Goal: Task Accomplishment & Management: Complete application form

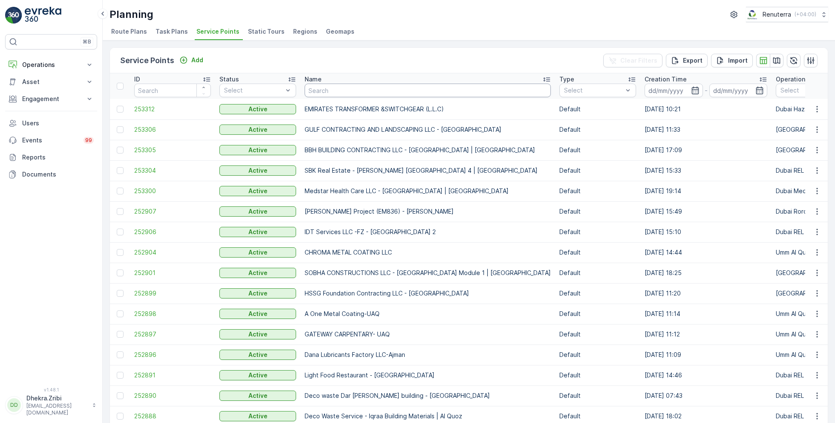
click at [324, 87] on input "text" at bounding box center [428, 91] width 246 height 14
type input "bett"
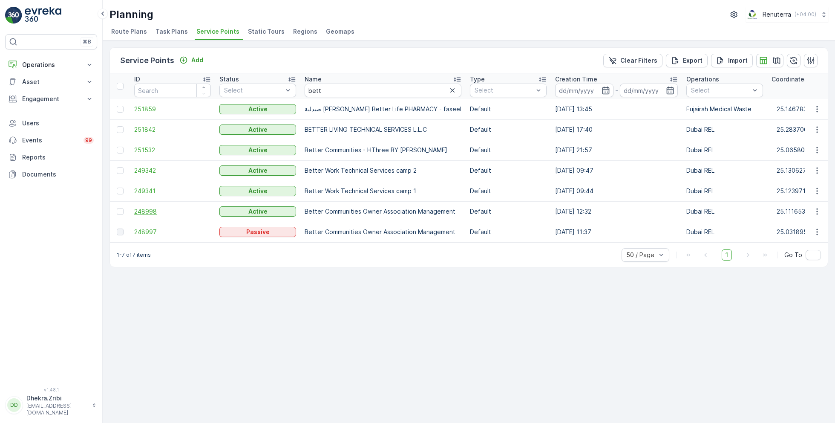
click at [145, 210] on span "248998" at bounding box center [172, 211] width 77 height 9
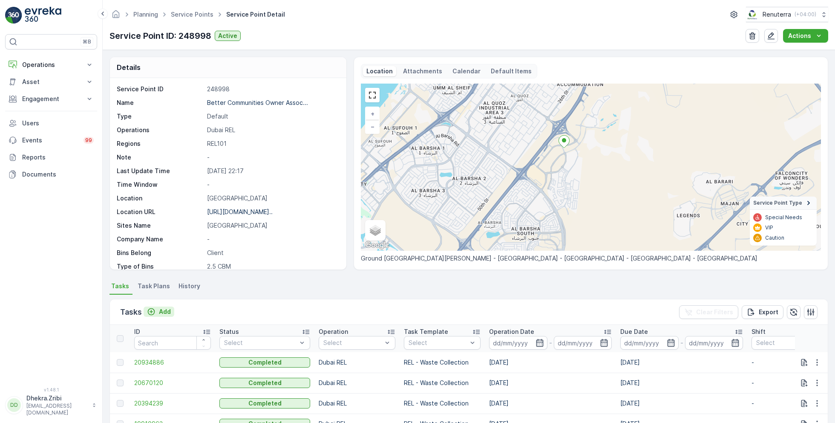
click at [164, 310] on p "Add" at bounding box center [165, 311] width 12 height 9
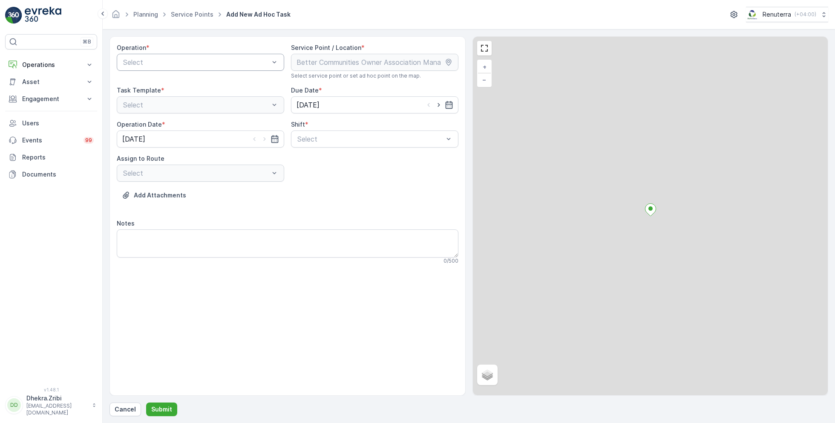
click at [220, 63] on div at bounding box center [196, 62] width 148 height 8
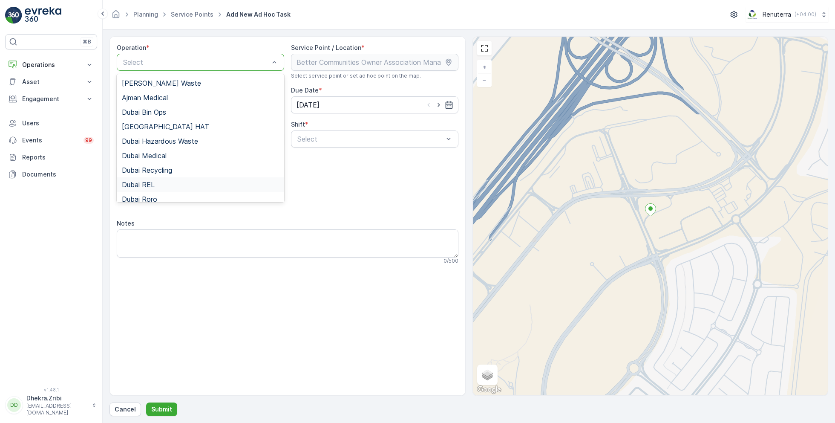
click at [159, 185] on div "Dubai REL" at bounding box center [200, 185] width 157 height 8
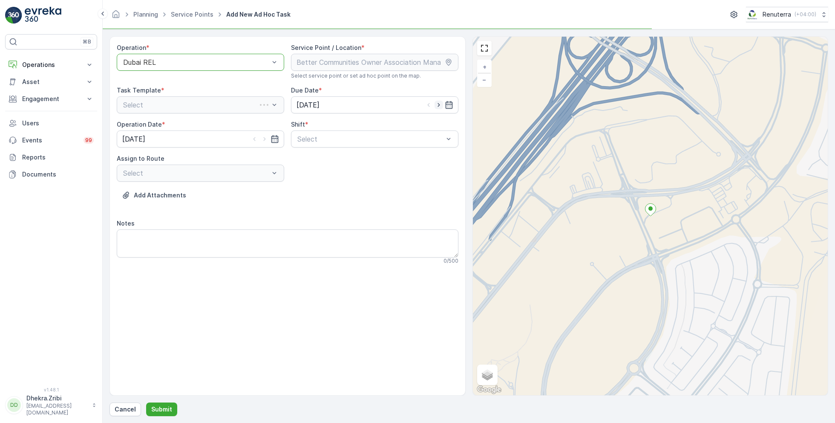
click at [441, 106] on icon "button" at bounding box center [439, 105] width 9 height 9
type input "[DATE]"
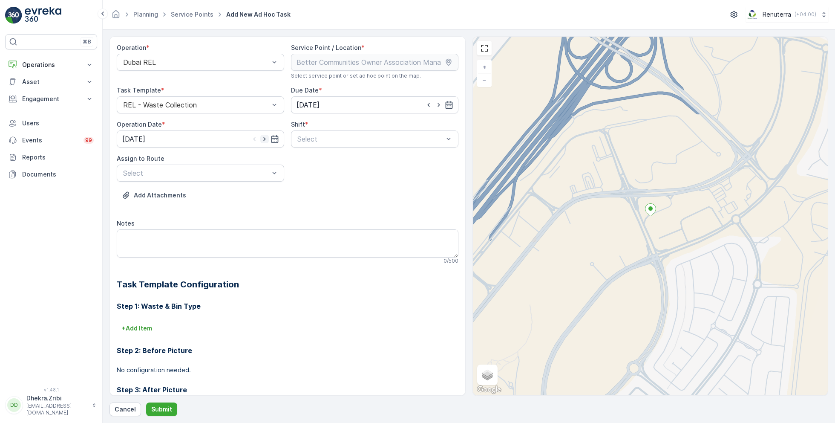
click at [263, 137] on icon "button" at bounding box center [264, 139] width 2 height 4
type input "[DATE]"
click at [320, 137] on div at bounding box center [371, 139] width 148 height 8
click at [316, 160] on span "Day Shift" at bounding box center [311, 160] width 30 height 8
click at [236, 174] on div at bounding box center [196, 173] width 148 height 8
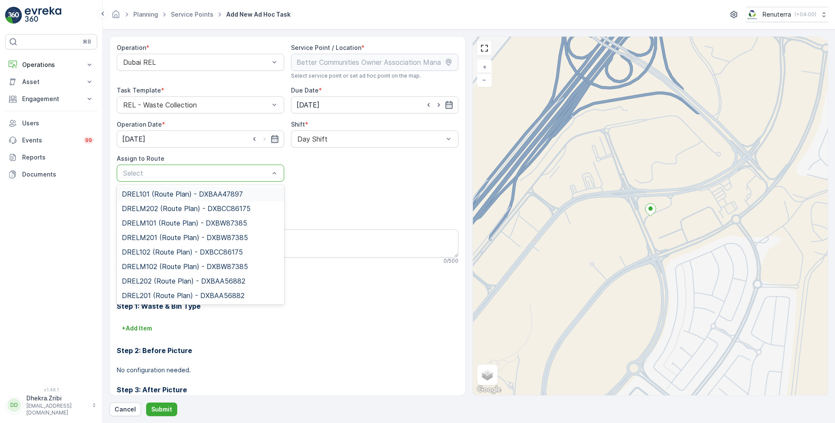
click at [173, 195] on span "DREL101 (Route Plan) - DXBAA47897" at bounding box center [182, 194] width 121 height 8
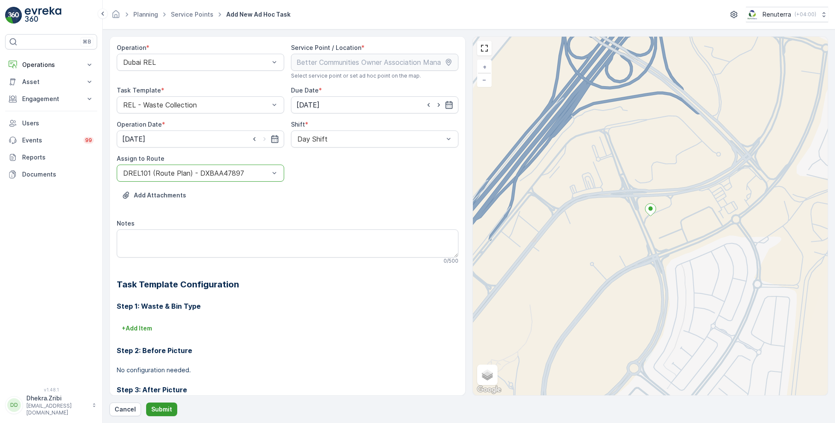
click at [154, 405] on p "Submit" at bounding box center [161, 409] width 21 height 9
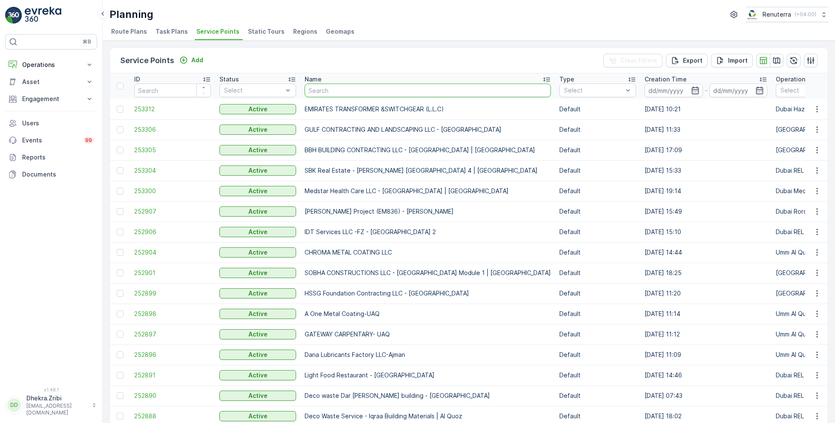
click at [332, 86] on input "text" at bounding box center [428, 91] width 246 height 14
type input "royal"
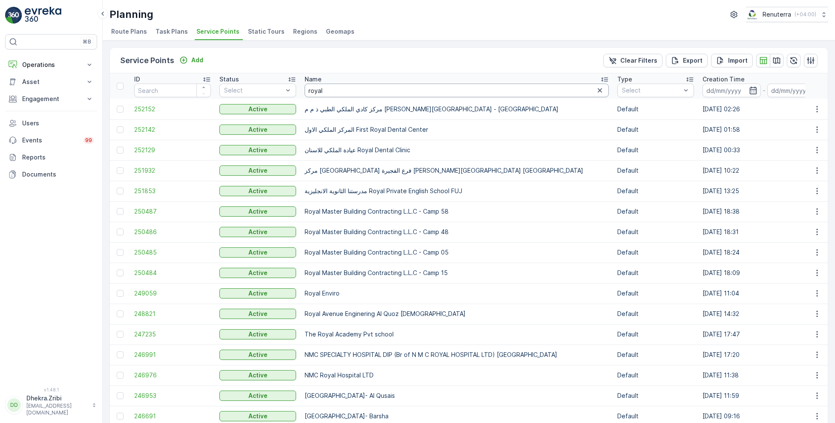
click at [332, 86] on input "royal" at bounding box center [457, 91] width 304 height 14
click at [356, 91] on input "royal" at bounding box center [457, 91] width 304 height 14
type input "royal ave"
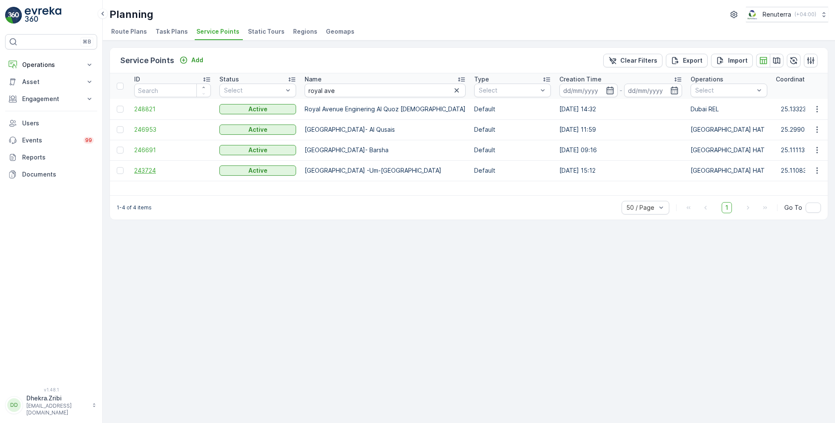
click at [152, 167] on span "243724" at bounding box center [172, 170] width 77 height 9
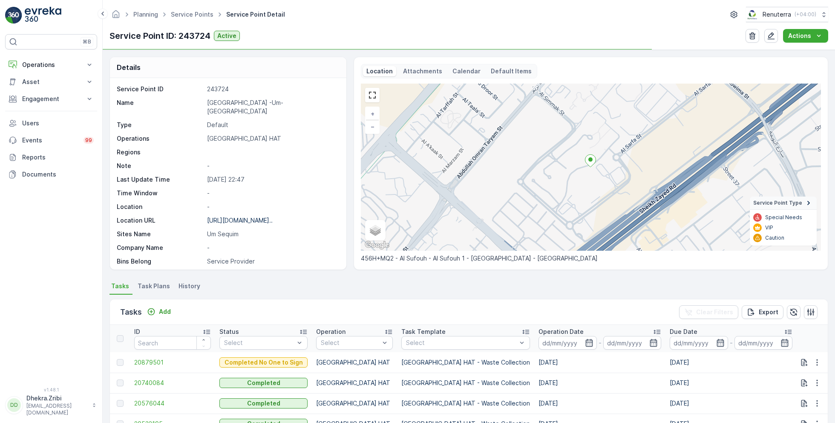
click at [214, 103] on p "[GEOGRAPHIC_DATA] -Um-[GEOGRAPHIC_DATA]" at bounding box center [272, 106] width 130 height 17
copy p "[GEOGRAPHIC_DATA] -Um-[GEOGRAPHIC_DATA]"
click at [188, 12] on link "Service Points" at bounding box center [192, 14] width 43 height 7
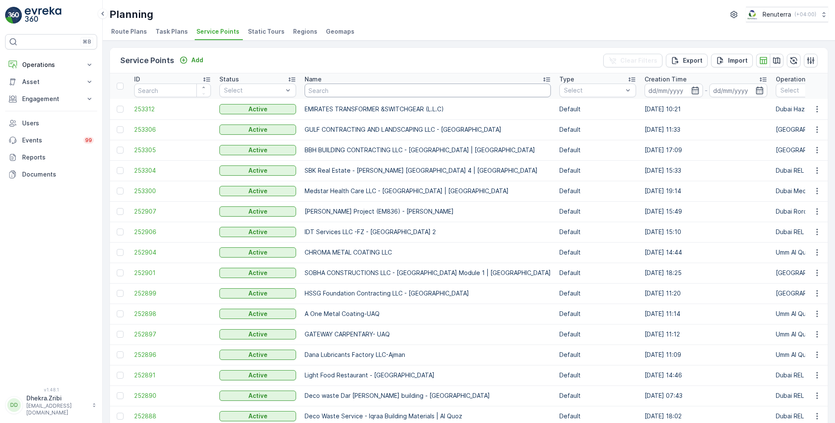
click at [381, 89] on input "text" at bounding box center [428, 91] width 246 height 14
type input "life"
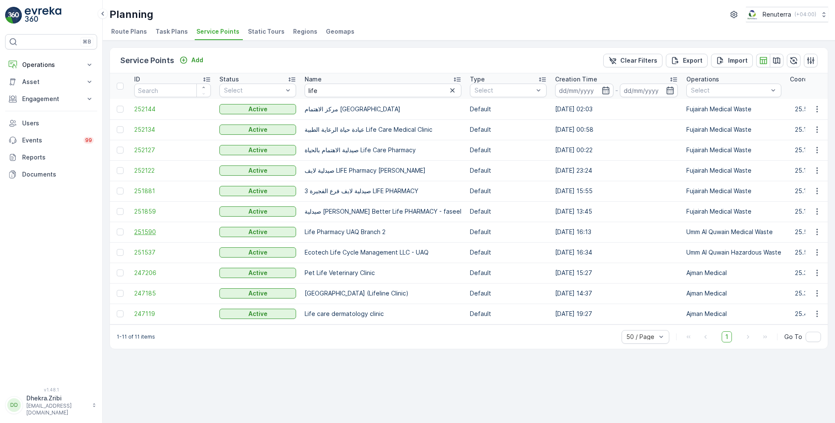
click at [149, 230] on span "251590" at bounding box center [172, 232] width 77 height 9
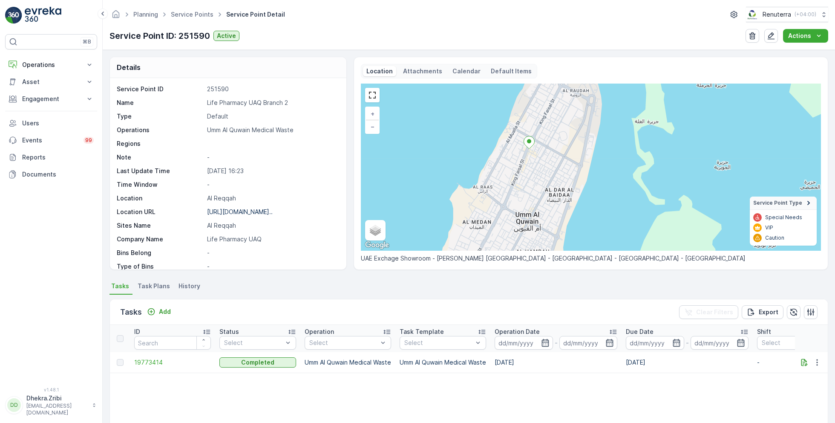
drag, startPoint x: 531, startPoint y: 211, endPoint x: 512, endPoint y: 155, distance: 59.4
click at [512, 155] on div "+ − Satellite Roadmap Terrain Hybrid Leaflet Keyboard shortcuts Map Data Map da…" at bounding box center [591, 167] width 460 height 167
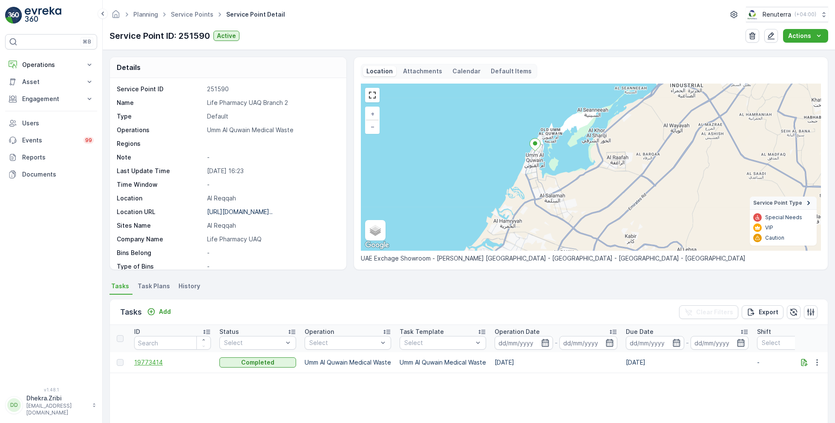
click at [156, 362] on span "19773414" at bounding box center [172, 362] width 77 height 9
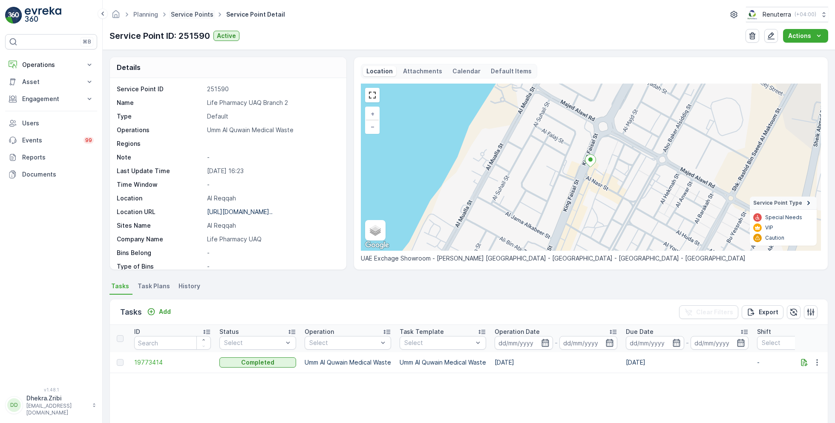
click at [178, 13] on link "Service Points" at bounding box center [192, 14] width 43 height 7
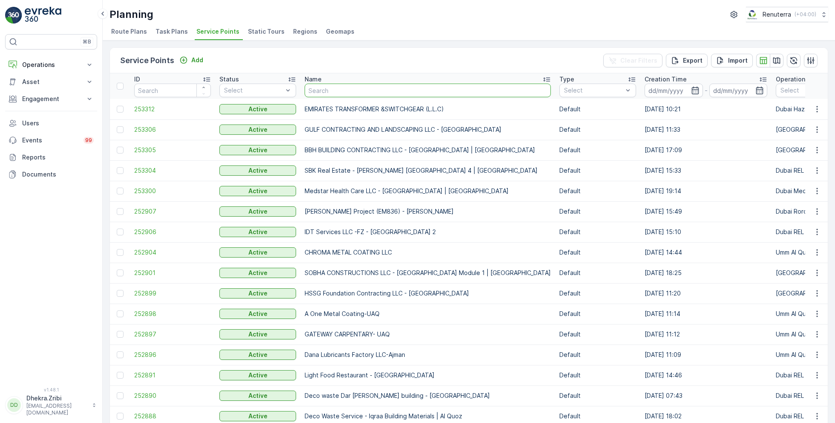
click at [352, 90] on input "text" at bounding box center [428, 91] width 246 height 14
type input "viter"
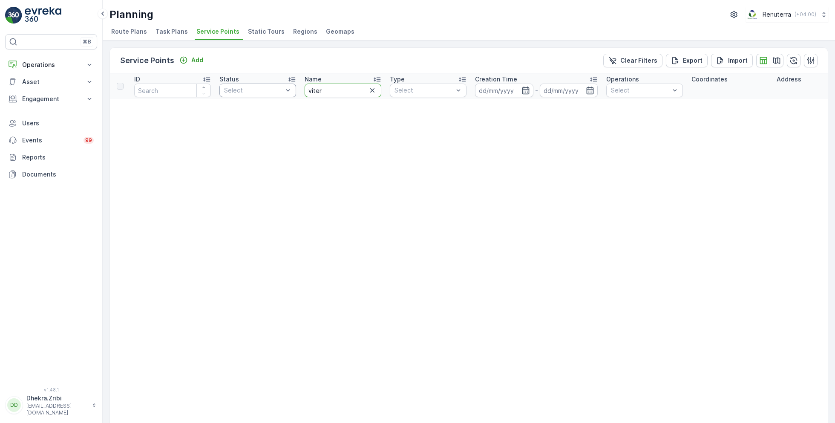
drag, startPoint x: 342, startPoint y: 92, endPoint x: 259, endPoint y: 92, distance: 83.5
type input "al barsha"
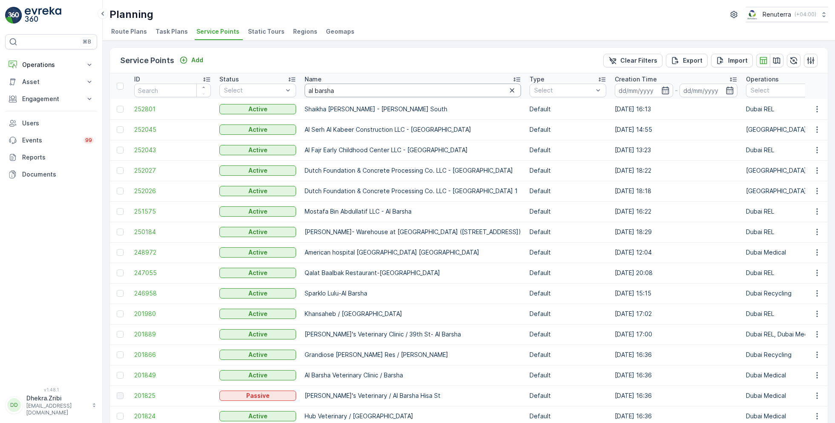
click at [354, 87] on input "al barsha" at bounding box center [413, 91] width 216 height 14
type input "al barsha ve"
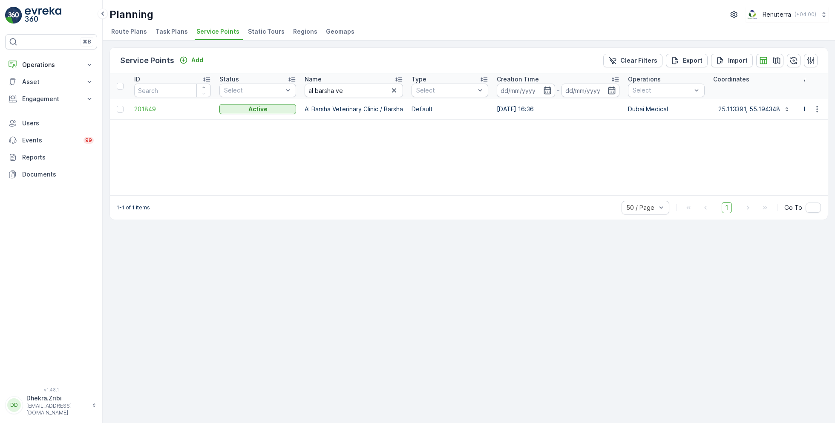
click at [150, 108] on span "201849" at bounding box center [172, 109] width 77 height 9
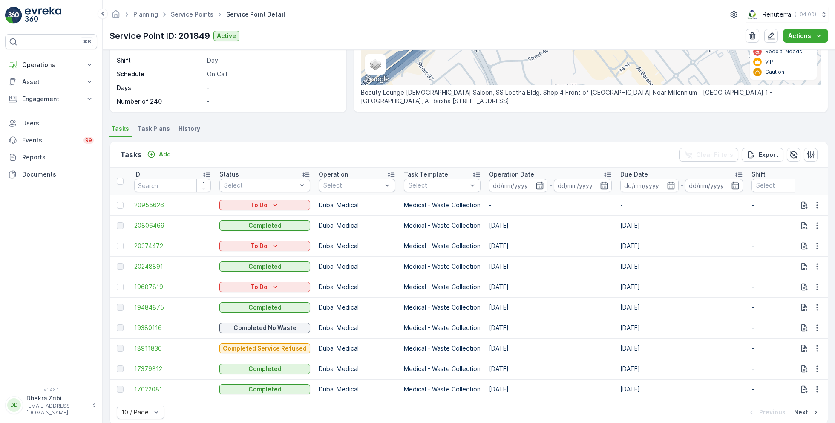
scroll to position [159, 0]
click at [815, 201] on icon "button" at bounding box center [817, 203] width 9 height 9
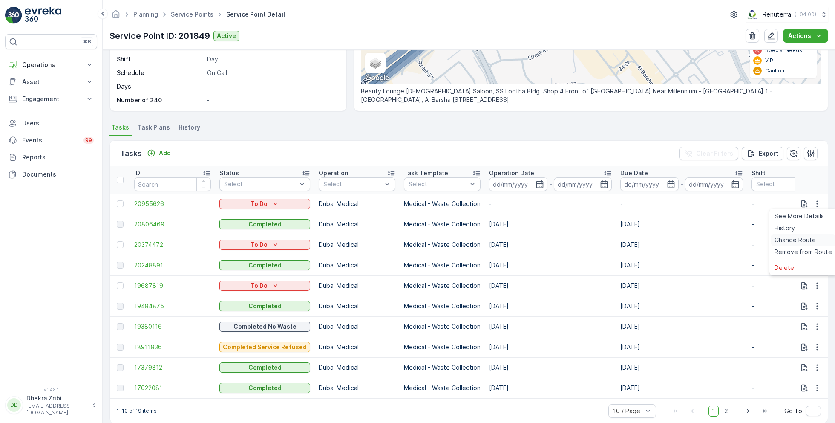
click at [789, 241] on span "Change Route" at bounding box center [795, 240] width 41 height 9
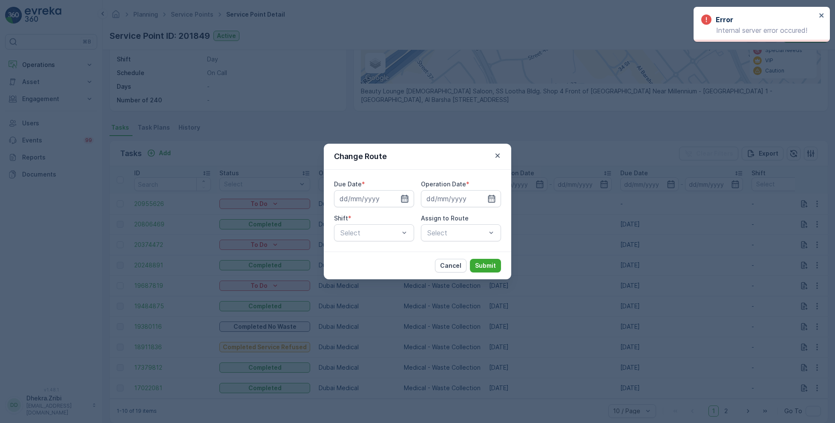
click at [405, 198] on icon "button" at bounding box center [404, 199] width 7 height 8
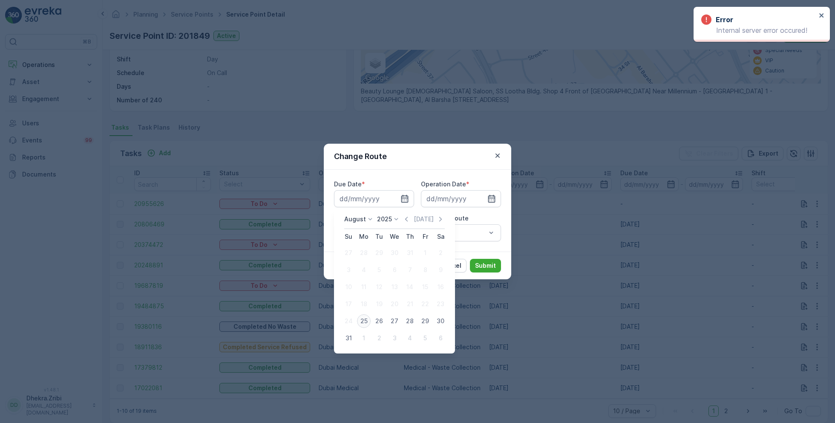
click at [366, 323] on div "25" at bounding box center [364, 321] width 14 height 14
type input "[DATE]"
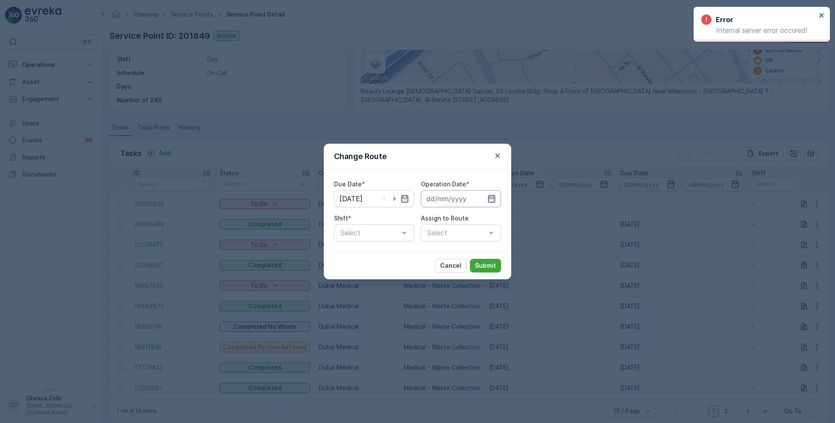
click at [456, 203] on input at bounding box center [461, 198] width 80 height 17
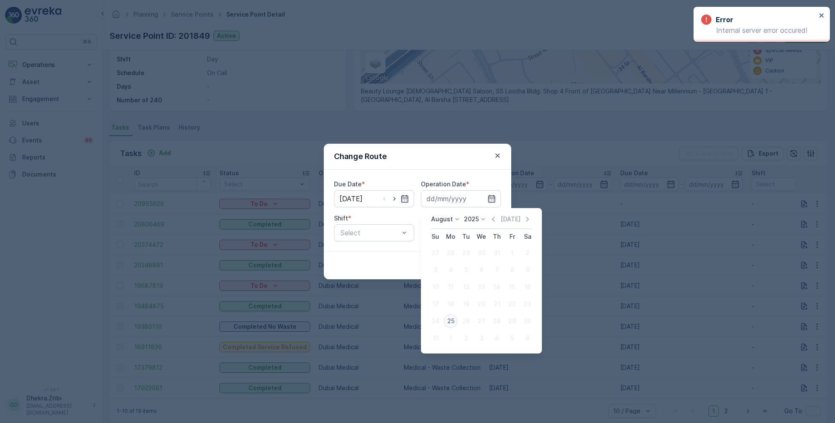
click at [453, 319] on div "25" at bounding box center [451, 321] width 14 height 14
type input "[DATE]"
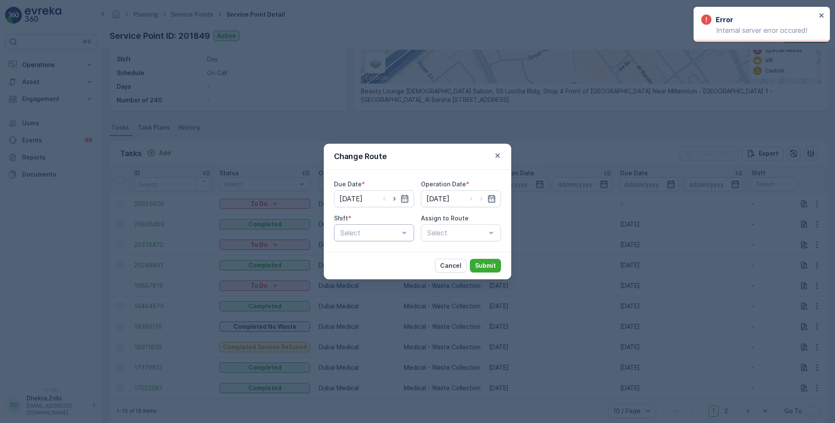
click at [375, 231] on div at bounding box center [370, 233] width 61 height 8
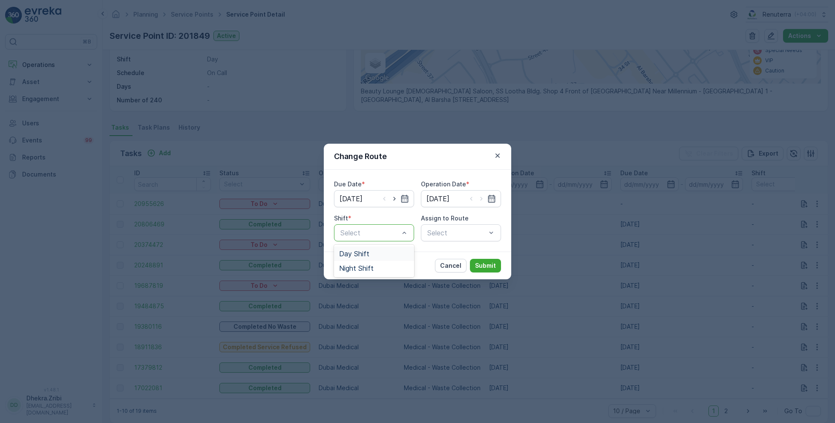
click at [358, 256] on span "Day Shift" at bounding box center [354, 254] width 30 height 8
click at [437, 228] on div "Select" at bounding box center [461, 232] width 80 height 17
click at [440, 234] on div at bounding box center [457, 233] width 61 height 8
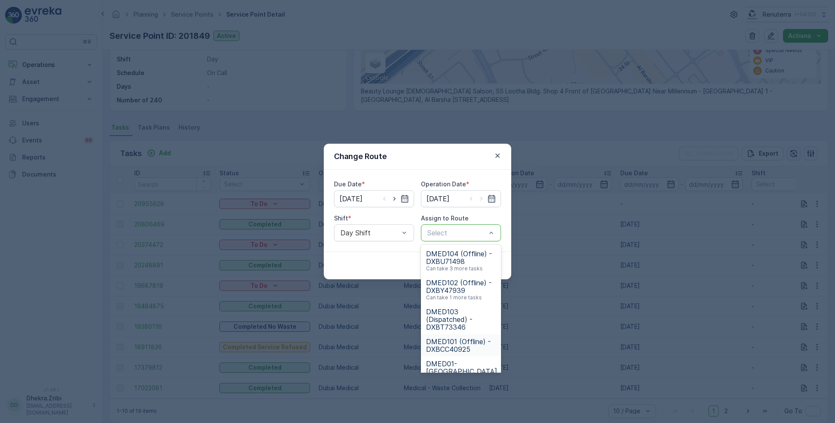
click at [455, 346] on span "DMED101 (Offline) - DXBCC40925" at bounding box center [461, 345] width 70 height 15
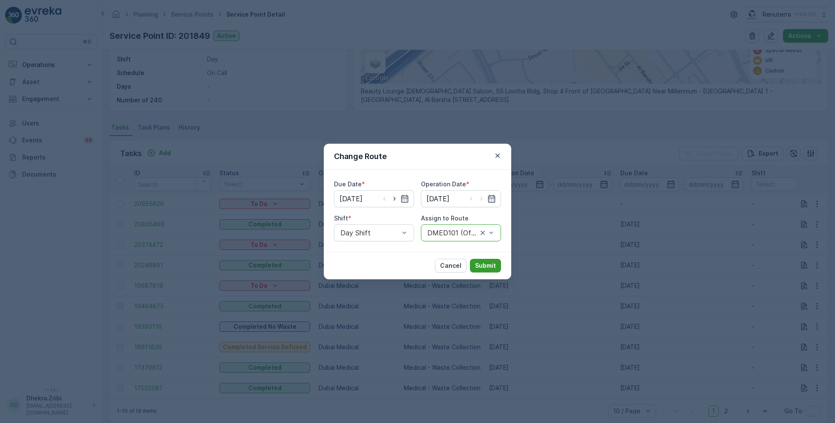
click at [494, 265] on p "Submit" at bounding box center [485, 265] width 21 height 9
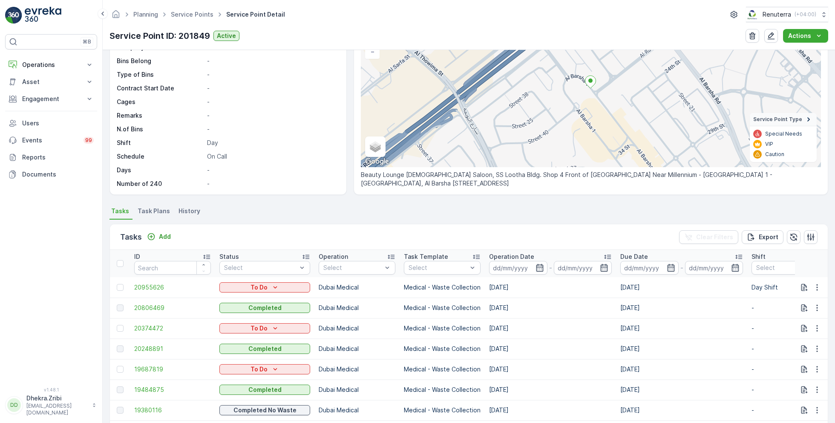
scroll to position [0, 0]
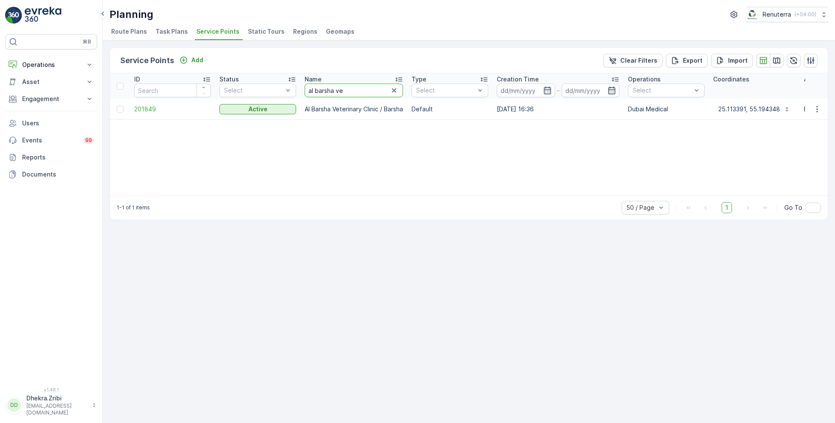
drag, startPoint x: 355, startPoint y: 88, endPoint x: 274, endPoint y: 77, distance: 81.7
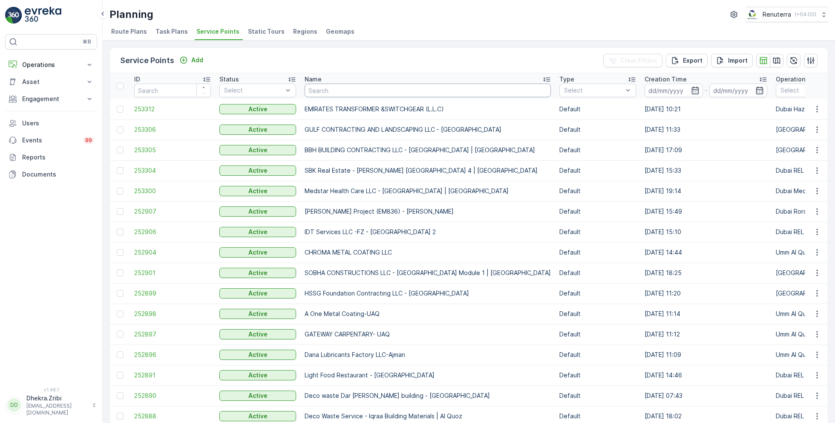
click at [335, 94] on input "text" at bounding box center [428, 91] width 246 height 14
type input "hub"
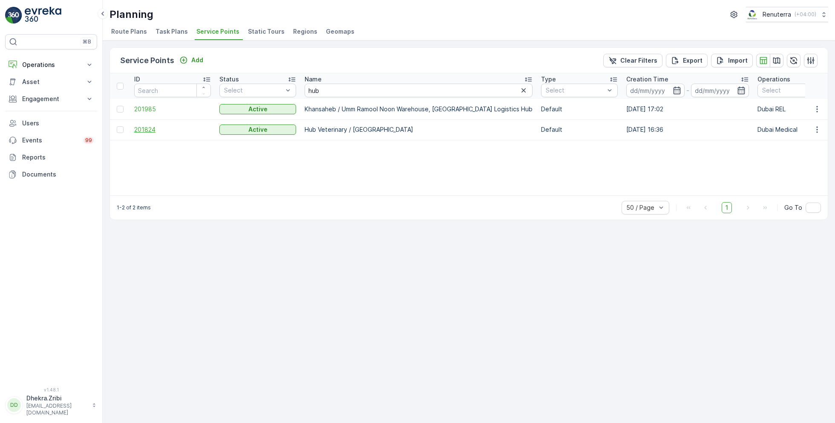
click at [150, 127] on span "201824" at bounding box center [172, 129] width 77 height 9
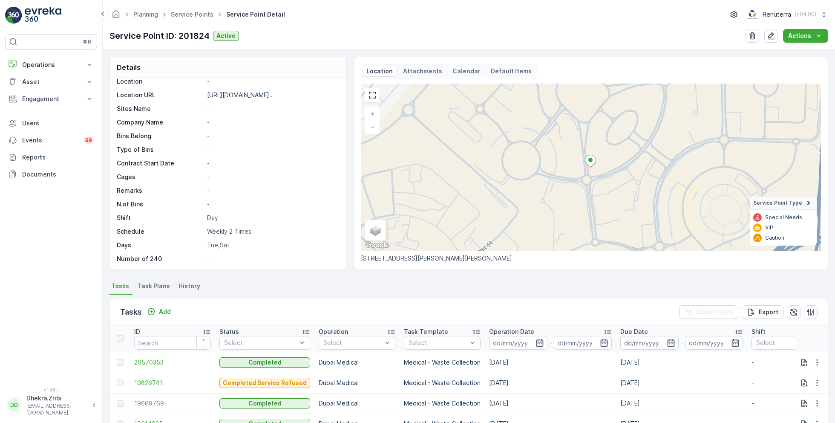
click at [160, 306] on div "Tasks Add" at bounding box center [147, 312] width 54 height 12
click at [161, 312] on p "Add" at bounding box center [165, 311] width 12 height 9
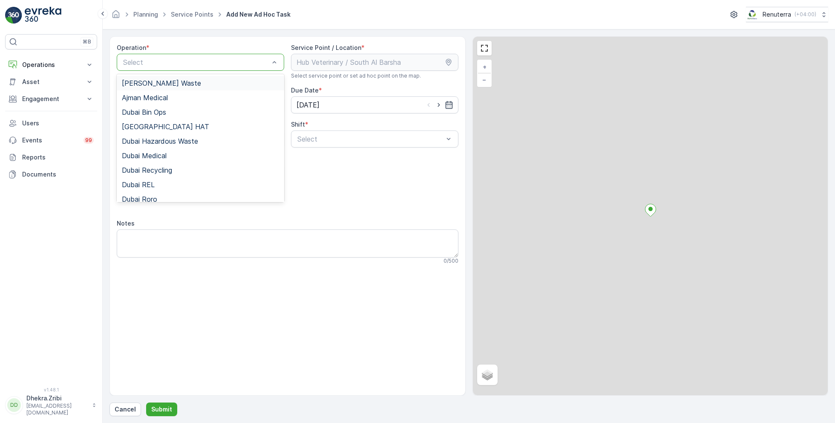
click at [230, 61] on div at bounding box center [196, 62] width 148 height 8
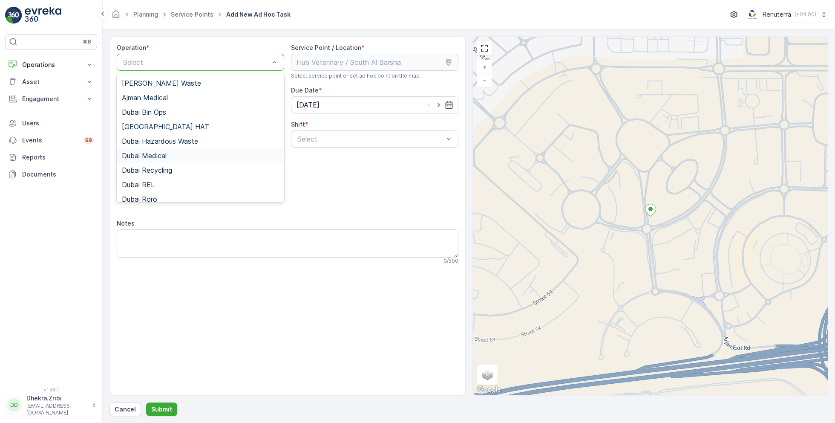
click at [162, 155] on span "Dubai Medical" at bounding box center [144, 156] width 45 height 8
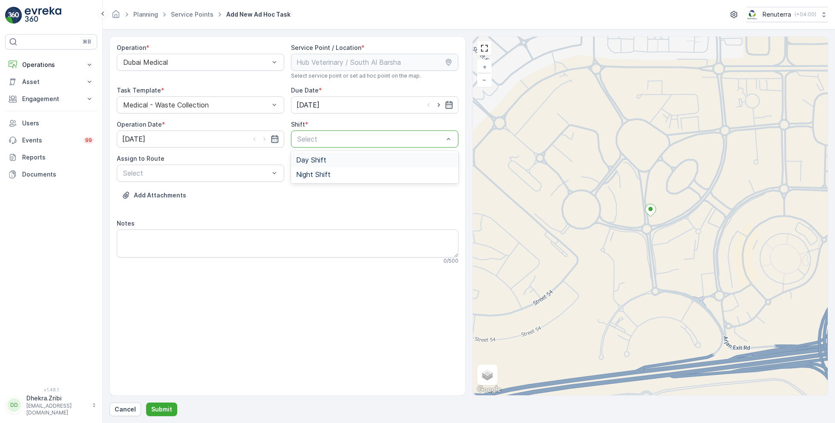
click at [360, 141] on div at bounding box center [371, 139] width 148 height 8
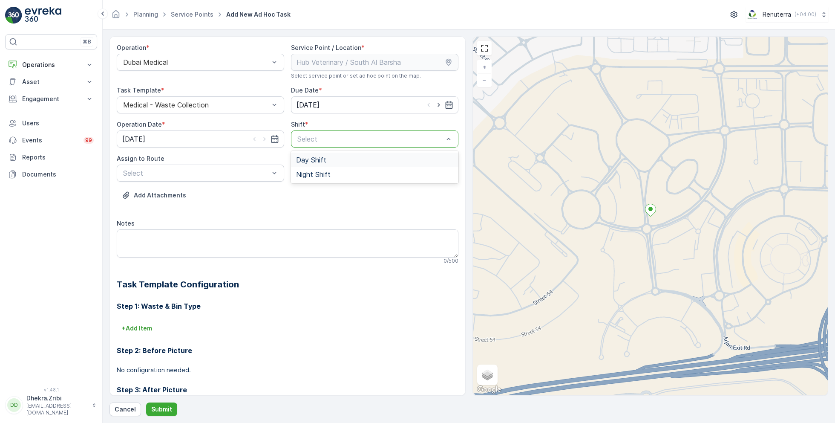
click at [317, 161] on span "Day Shift" at bounding box center [311, 160] width 30 height 8
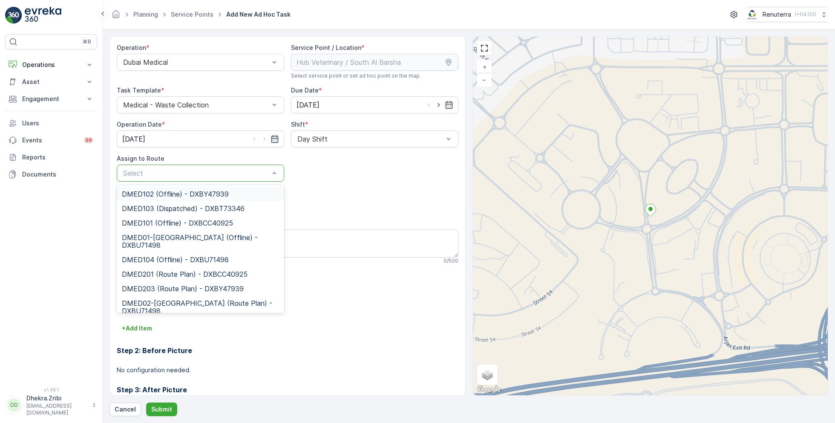
click at [234, 174] on div at bounding box center [196, 173] width 148 height 8
click at [170, 220] on span "DMED101 (Offline) - DXBCC40925" at bounding box center [177, 223] width 111 height 8
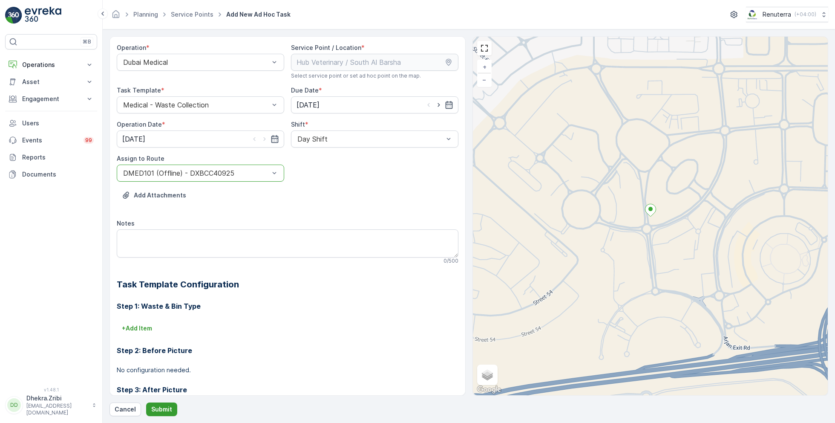
click at [165, 408] on p "Submit" at bounding box center [161, 409] width 21 height 9
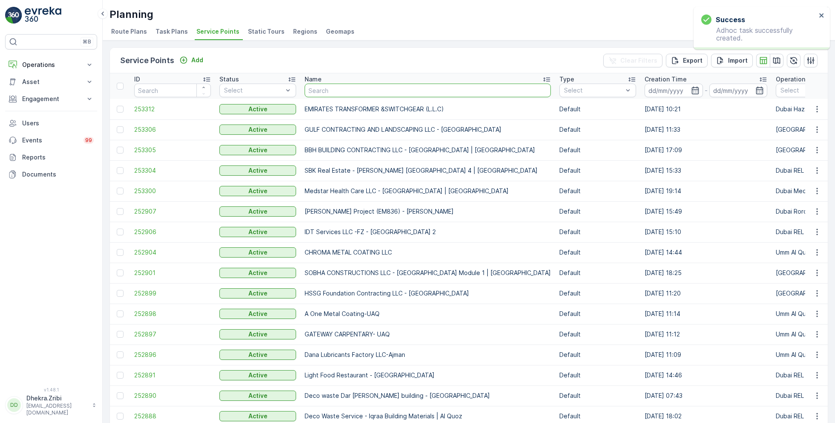
click at [346, 88] on input "text" at bounding box center [428, 91] width 246 height 14
type input "hub"
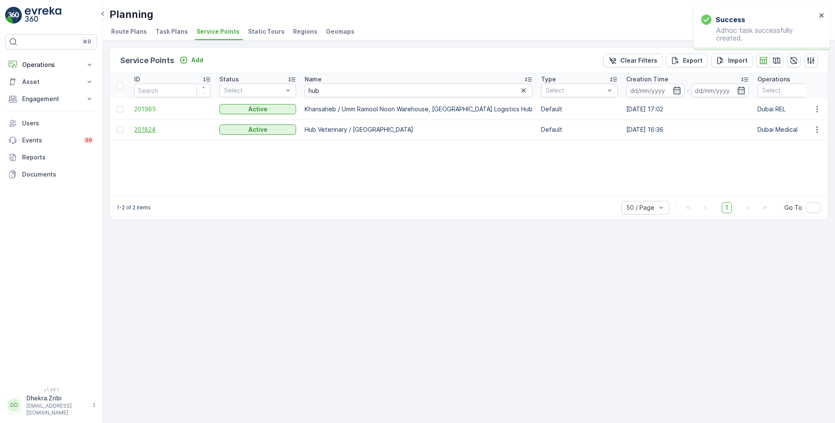
click at [146, 130] on span "201824" at bounding box center [172, 129] width 77 height 9
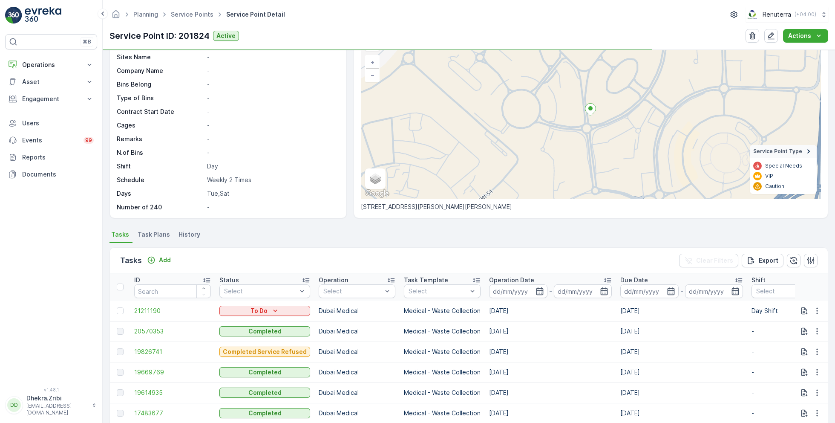
scroll to position [62, 0]
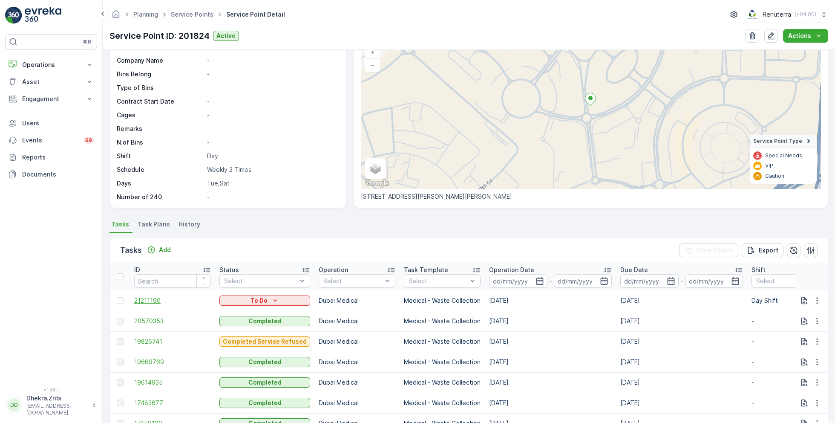
click at [157, 298] on span "21211190" at bounding box center [172, 300] width 77 height 9
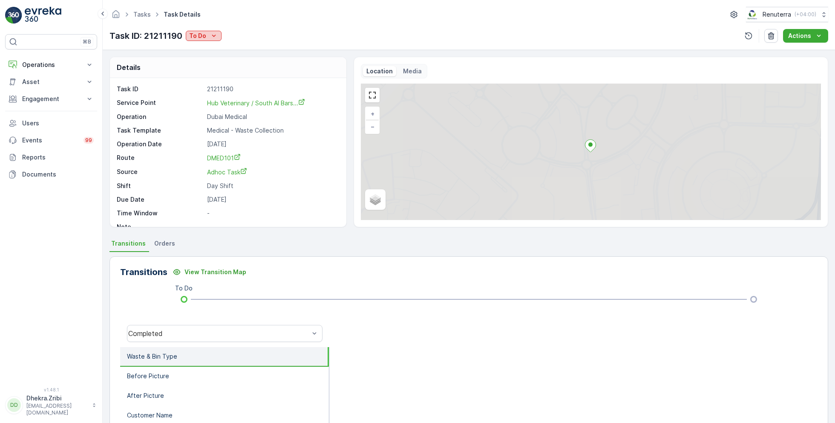
click at [211, 35] on icon "To Do" at bounding box center [214, 36] width 9 height 9
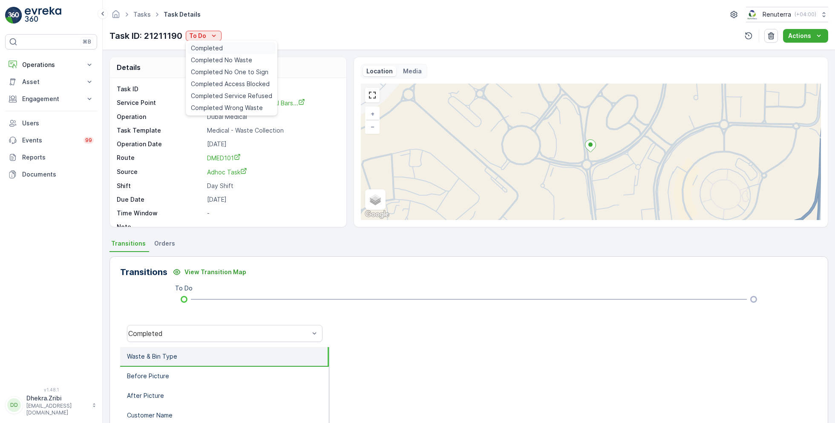
click at [211, 50] on span "Completed" at bounding box center [207, 48] width 32 height 9
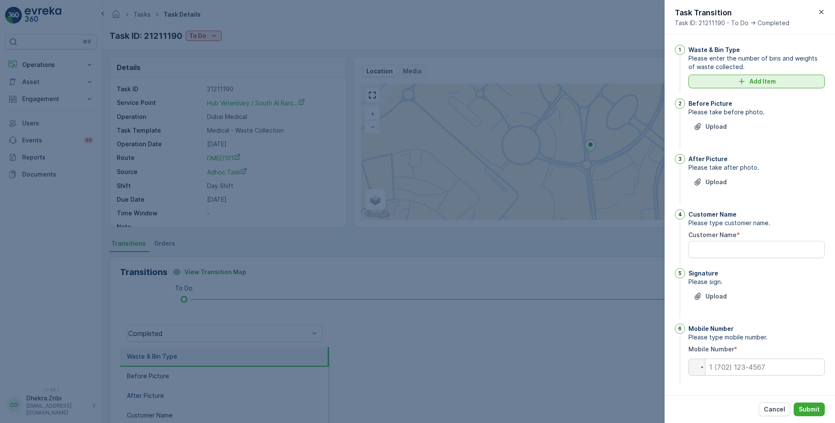
click at [758, 77] on p "Add Item" at bounding box center [763, 81] width 26 height 9
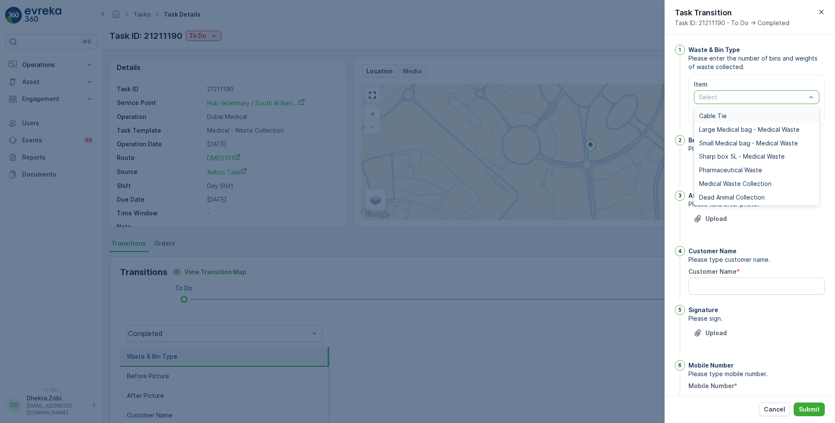
click at [750, 95] on div at bounding box center [752, 97] width 109 height 7
click at [775, 154] on span "Sharp box 5L - Medical Waste" at bounding box center [742, 156] width 86 height 7
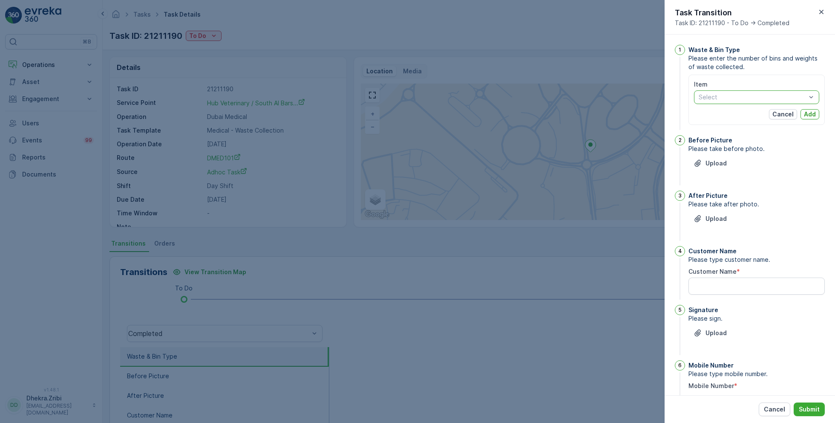
click at [794, 96] on div at bounding box center [752, 97] width 109 height 7
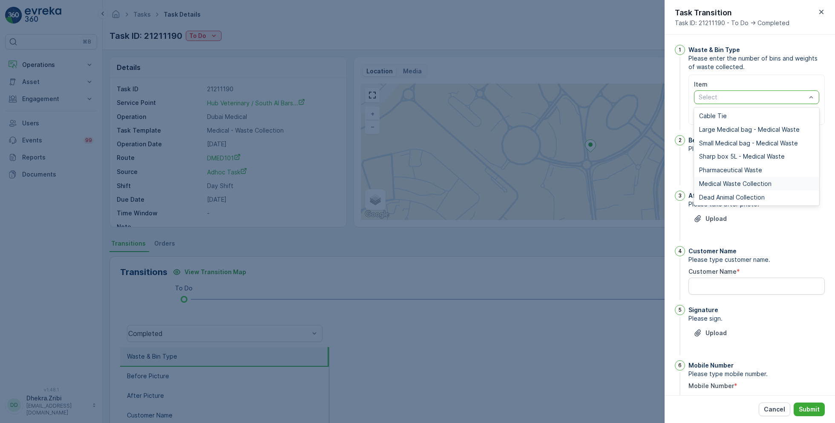
click at [736, 183] on span "Medical Waste Collection" at bounding box center [735, 183] width 72 height 7
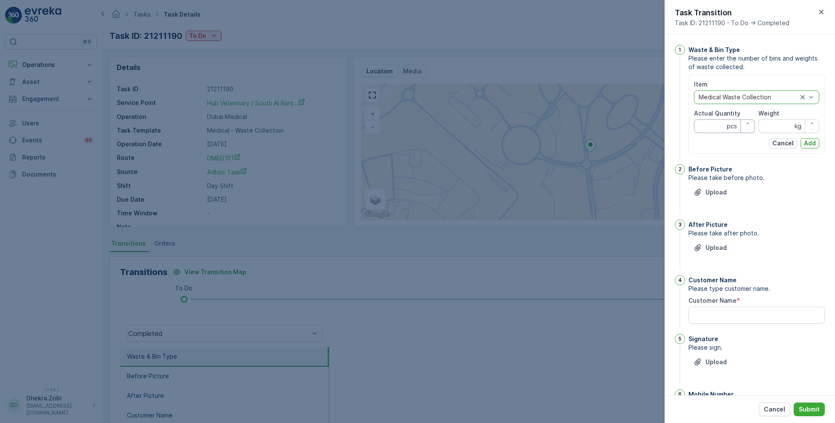
click at [717, 127] on Quantity "Actual Quantity" at bounding box center [724, 126] width 61 height 14
type Quantity "1"
click at [783, 130] on input "Weight" at bounding box center [789, 126] width 61 height 14
type input "2"
click at [814, 144] on button "Add" at bounding box center [810, 143] width 19 height 10
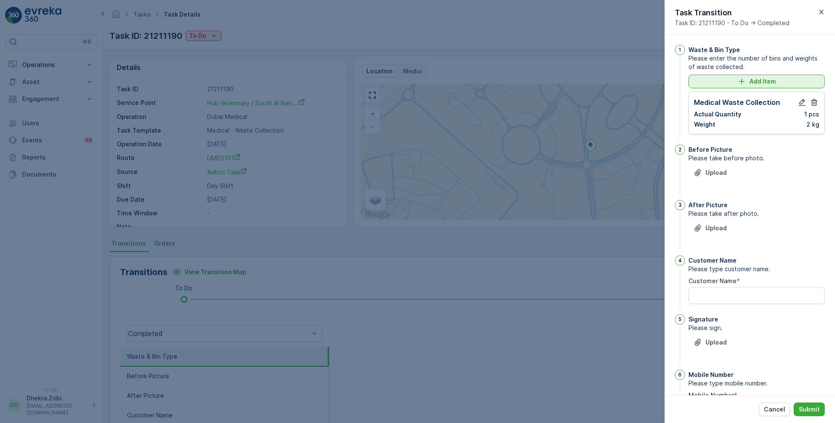
click at [768, 84] on p "Add Item" at bounding box center [763, 81] width 26 height 9
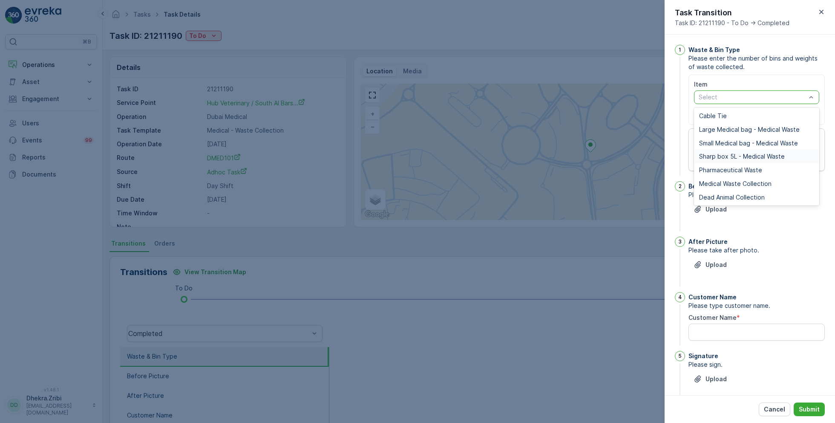
click at [740, 156] on span "Sharp box 5L - Medical Waste" at bounding box center [742, 156] width 86 height 7
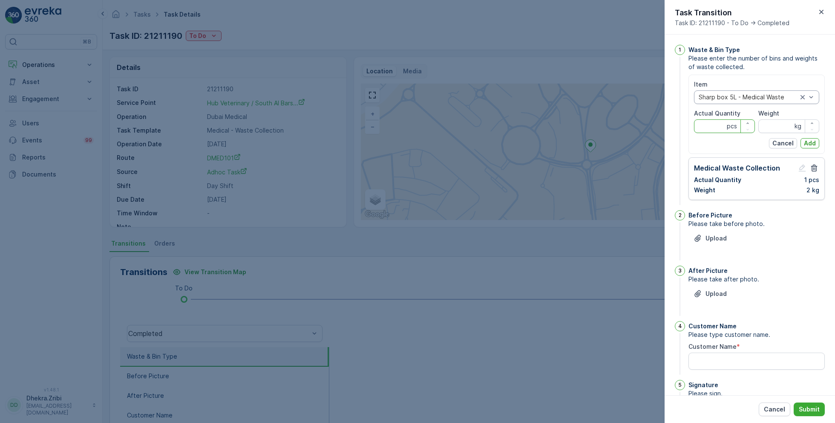
click at [716, 125] on Quantity "Actual Quantity" at bounding box center [724, 126] width 61 height 14
type Quantity "6"
click at [774, 122] on input "Weight" at bounding box center [789, 126] width 61 height 14
type input "0"
click at [810, 141] on p "Add" at bounding box center [810, 143] width 12 height 9
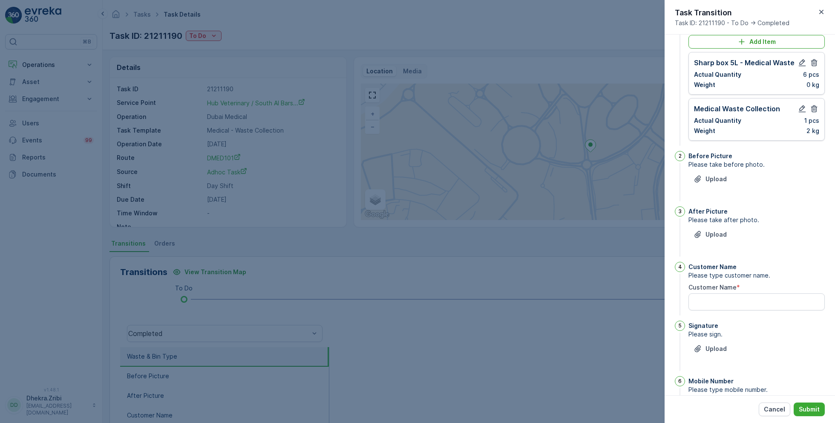
scroll to position [45, 0]
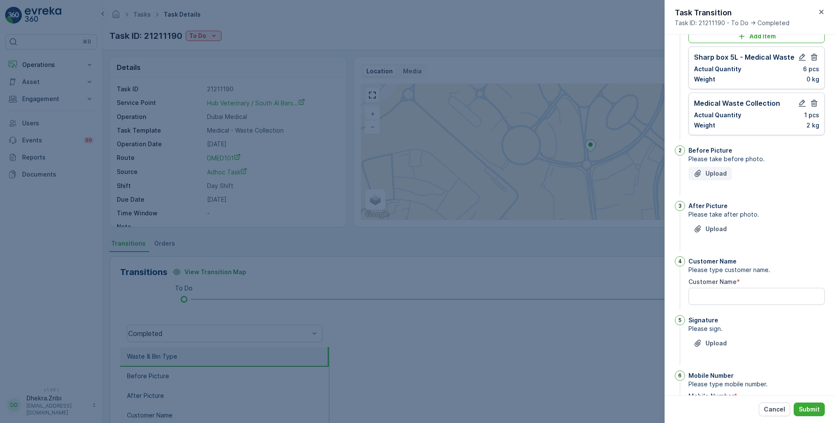
click at [723, 177] on button "Upload" at bounding box center [710, 174] width 43 height 14
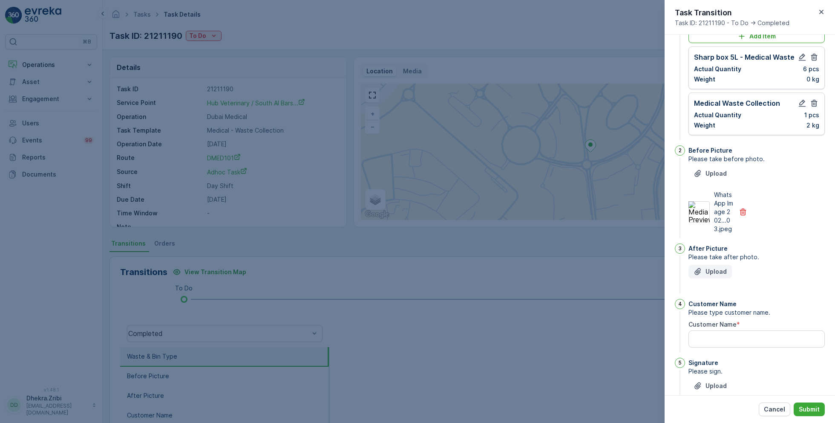
click at [703, 276] on div "Upload" at bounding box center [710, 271] width 33 height 9
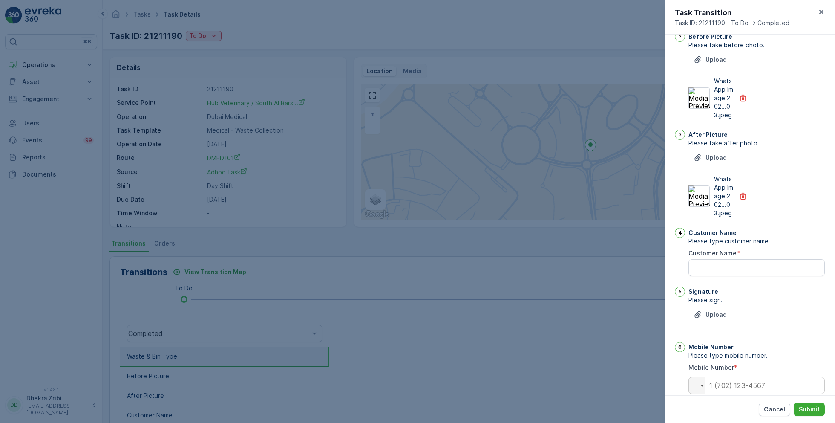
scroll to position [194, 0]
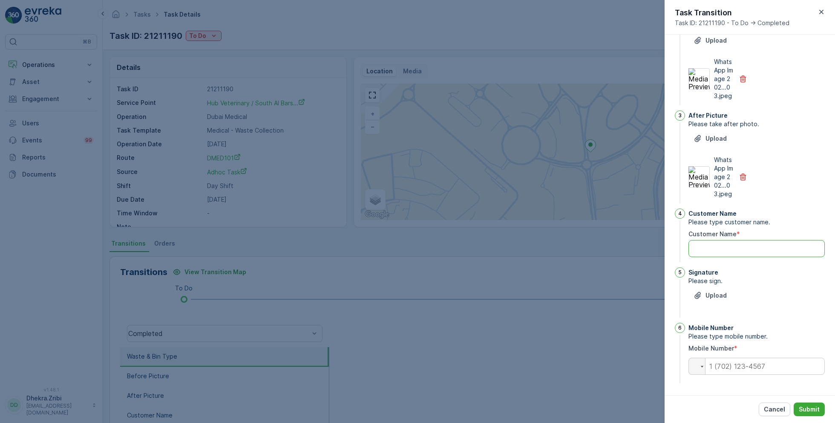
click at [736, 250] on Name "Customer Name" at bounding box center [757, 248] width 136 height 17
type Name "Hub Veterinary"
click at [745, 360] on input "tel" at bounding box center [757, 366] width 136 height 17
type input "0"
click at [803, 406] on p "Submit" at bounding box center [809, 409] width 21 height 9
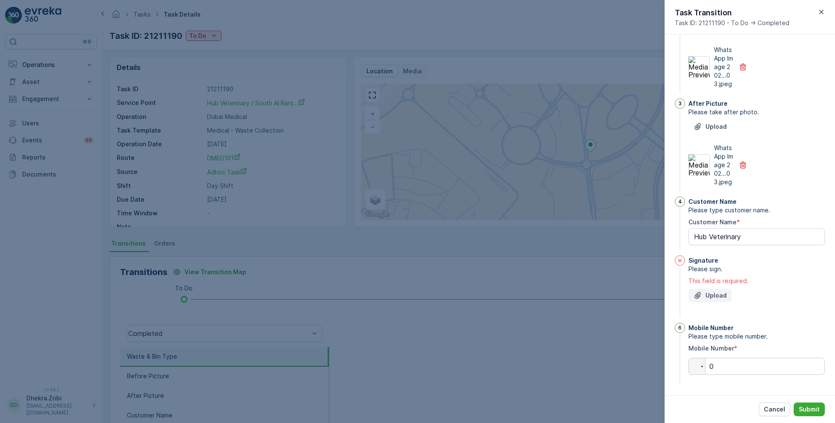
click at [717, 300] on p "Upload" at bounding box center [716, 295] width 21 height 9
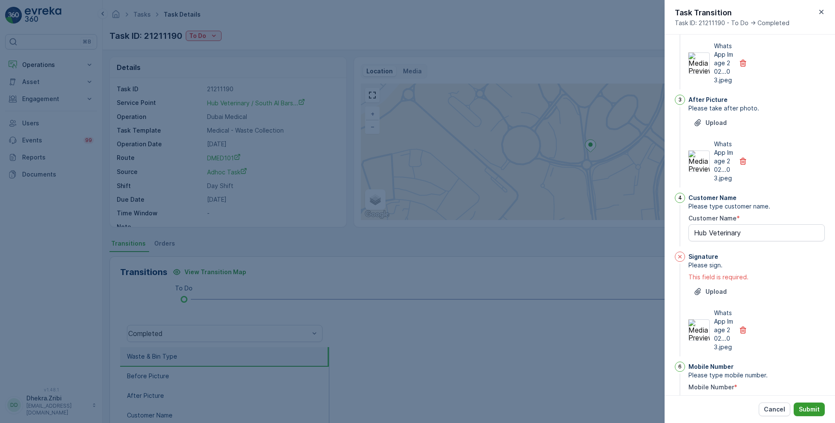
click at [804, 402] on button "Submit" at bounding box center [809, 409] width 31 height 14
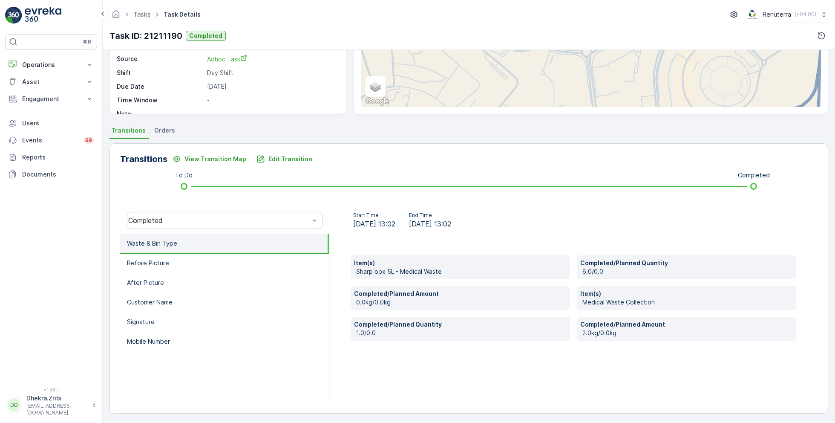
scroll to position [114, 0]
